Goal: Task Accomplishment & Management: Complete application form

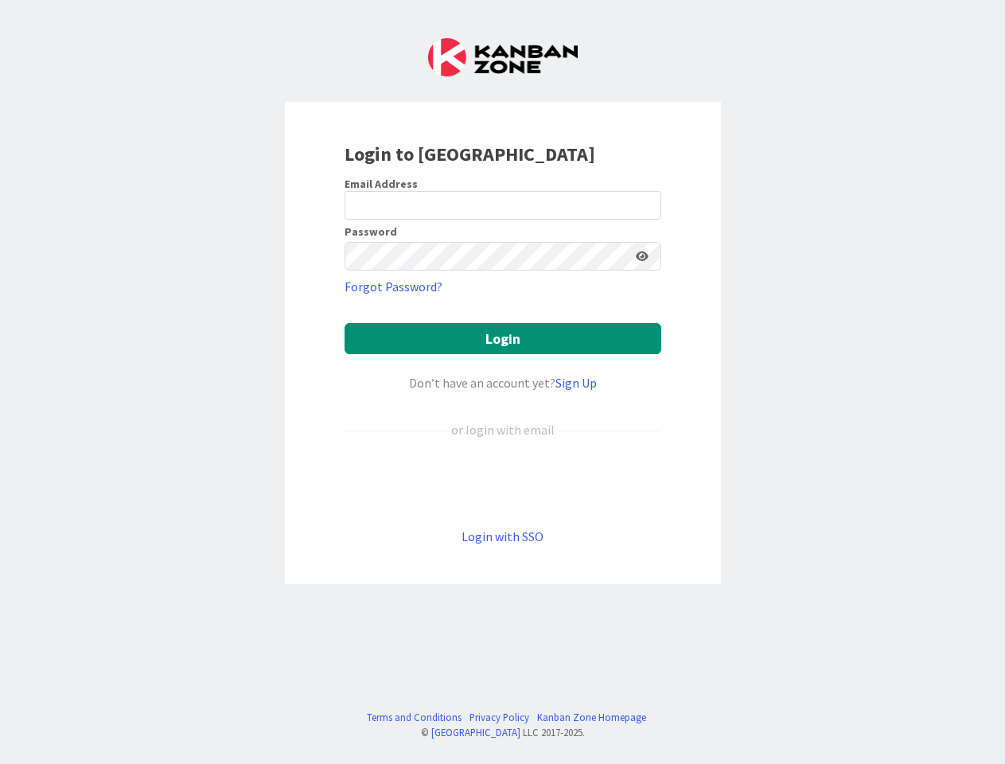
click at [502, 382] on div "Don’t have an account yet? Sign Up" at bounding box center [503, 382] width 317 height 19
click at [642, 256] on icon at bounding box center [642, 256] width 13 height 11
click at [503, 338] on button "Login" at bounding box center [503, 338] width 317 height 31
